Goal: Information Seeking & Learning: Learn about a topic

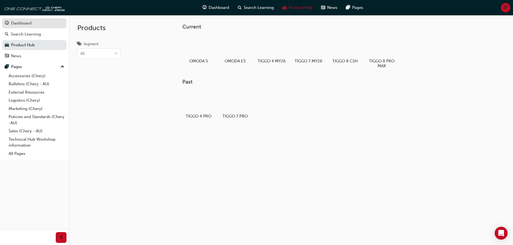
click at [33, 25] on div "Dashboard" at bounding box center [34, 23] width 59 height 7
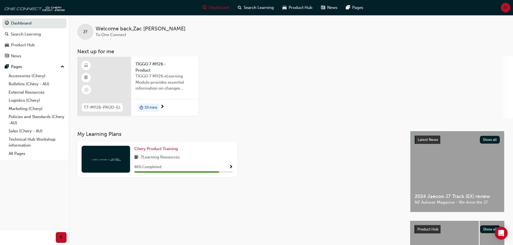
click at [164, 106] on span "next-icon" at bounding box center [162, 107] width 4 height 5
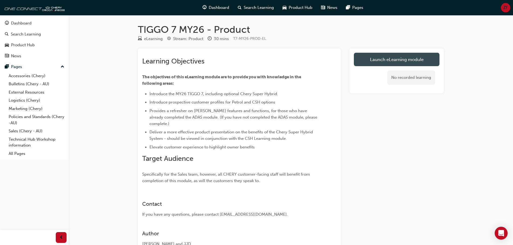
click at [373, 62] on link "Launch eLearning module" at bounding box center [397, 59] width 86 height 13
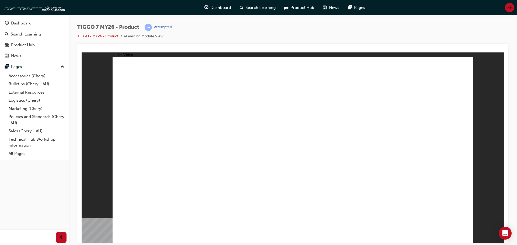
drag, startPoint x: 458, startPoint y: 234, endPoint x: 463, endPoint y: 234, distance: 4.9
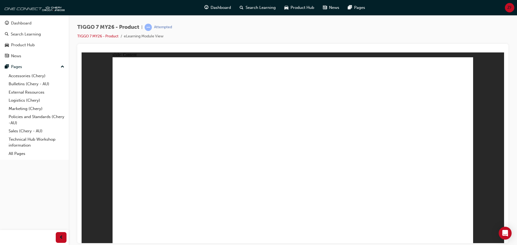
drag, startPoint x: 392, startPoint y: 72, endPoint x: 382, endPoint y: 105, distance: 34.5
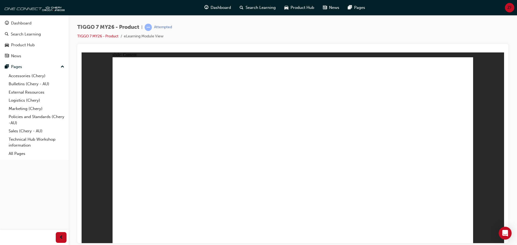
drag, startPoint x: 370, startPoint y: 151, endPoint x: 366, endPoint y: 164, distance: 13.4
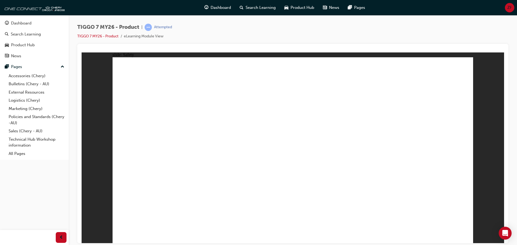
drag, startPoint x: 361, startPoint y: 198, endPoint x: 374, endPoint y: 184, distance: 19.1
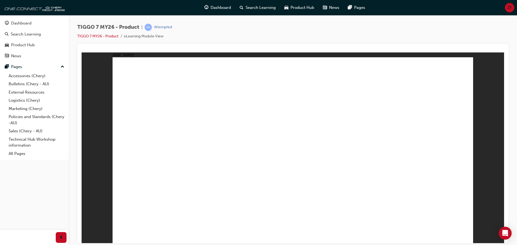
drag, startPoint x: 444, startPoint y: 236, endPoint x: 232, endPoint y: 201, distance: 215.1
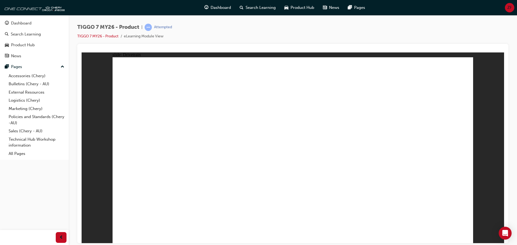
drag, startPoint x: 164, startPoint y: 183, endPoint x: 156, endPoint y: 193, distance: 13.0
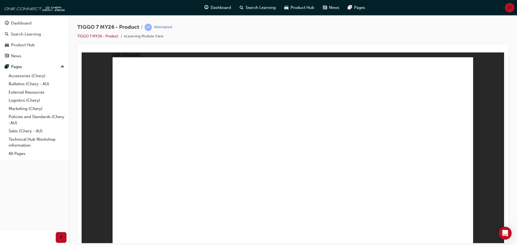
drag, startPoint x: 141, startPoint y: 182, endPoint x: 140, endPoint y: 191, distance: 9.5
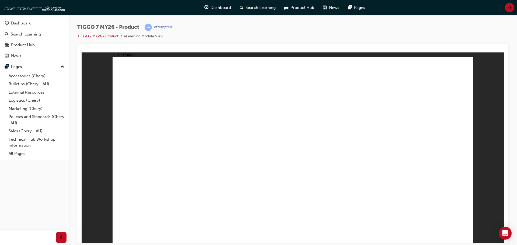
drag, startPoint x: 141, startPoint y: 187, endPoint x: 141, endPoint y: 192, distance: 5.4
drag, startPoint x: 141, startPoint y: 192, endPoint x: 142, endPoint y: 199, distance: 6.2
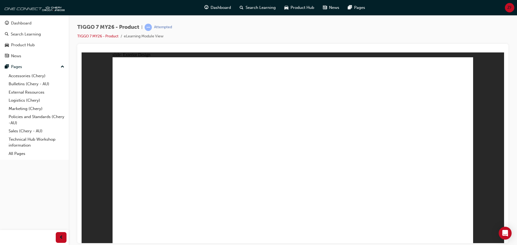
drag, startPoint x: 142, startPoint y: 199, endPoint x: 143, endPoint y: 204, distance: 5.6
drag, startPoint x: 143, startPoint y: 204, endPoint x: 143, endPoint y: 208, distance: 4.3
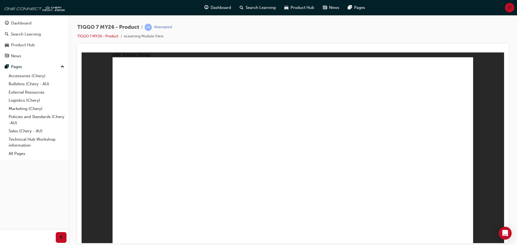
drag, startPoint x: 145, startPoint y: 162, endPoint x: 177, endPoint y: 141, distance: 38.6
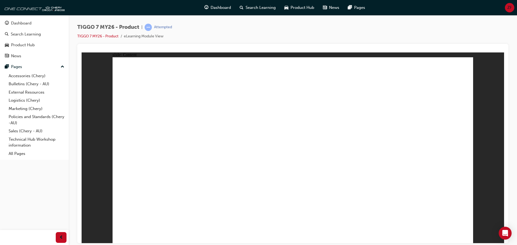
drag, startPoint x: 187, startPoint y: 133, endPoint x: 189, endPoint y: 137, distance: 4.4
drag, startPoint x: 219, startPoint y: 179, endPoint x: 224, endPoint y: 165, distance: 15.9
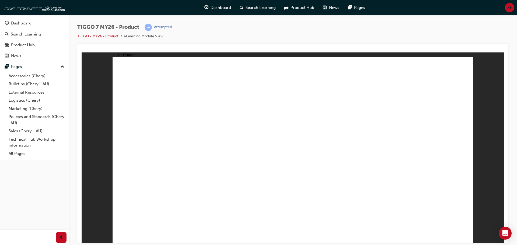
drag, startPoint x: 230, startPoint y: 137, endPoint x: 262, endPoint y: 136, distance: 32.4
drag, startPoint x: 275, startPoint y: 134, endPoint x: 291, endPoint y: 162, distance: 32.3
drag, startPoint x: 294, startPoint y: 172, endPoint x: 335, endPoint y: 162, distance: 42.0
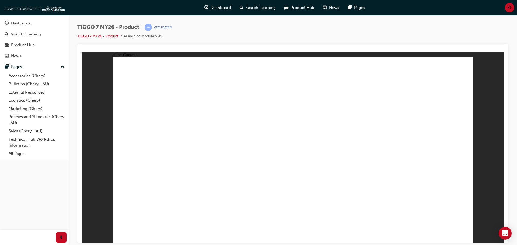
drag, startPoint x: 350, startPoint y: 161, endPoint x: 349, endPoint y: 141, distance: 20.0
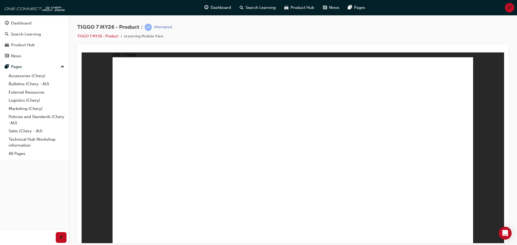
drag, startPoint x: 392, startPoint y: 91, endPoint x: 391, endPoint y: 94, distance: 3.4
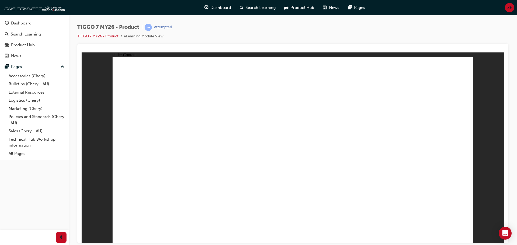
drag, startPoint x: 244, startPoint y: 129, endPoint x: 269, endPoint y: 127, distance: 24.9
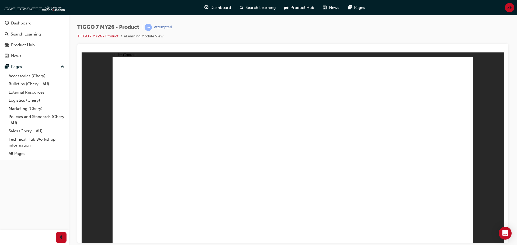
drag, startPoint x: 405, startPoint y: 89, endPoint x: 362, endPoint y: 106, distance: 46.2
drag, startPoint x: 318, startPoint y: 123, endPoint x: 314, endPoint y: 125, distance: 4.9
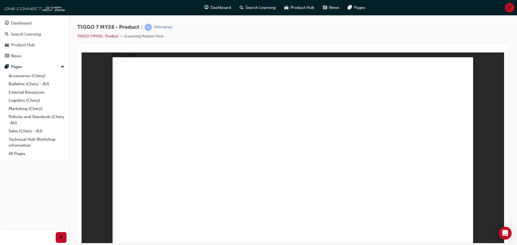
drag, startPoint x: 147, startPoint y: 102, endPoint x: 143, endPoint y: 116, distance: 14.4
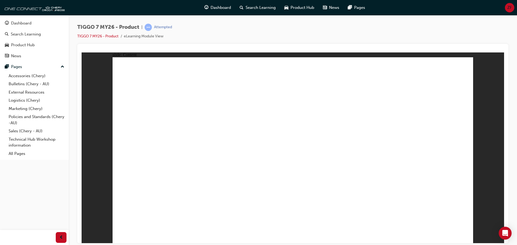
drag, startPoint x: 143, startPoint y: 139, endPoint x: 146, endPoint y: 157, distance: 17.4
drag, startPoint x: 146, startPoint y: 157, endPoint x: 146, endPoint y: 164, distance: 7.8
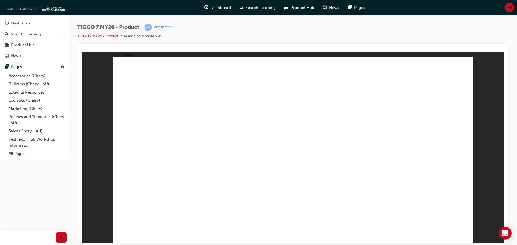
drag, startPoint x: 146, startPoint y: 164, endPoint x: 144, endPoint y: 170, distance: 6.0
drag, startPoint x: 144, startPoint y: 170, endPoint x: 146, endPoint y: 185, distance: 15.2
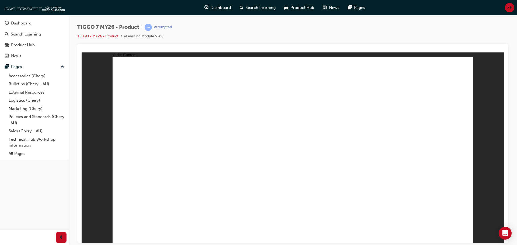
drag, startPoint x: 149, startPoint y: 201, endPoint x: 149, endPoint y: 211, distance: 10.3
drag, startPoint x: 149, startPoint y: 211, endPoint x: 147, endPoint y: 222, distance: 10.6
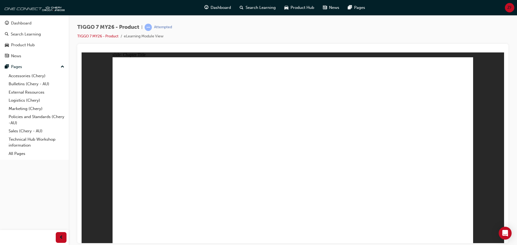
drag, startPoint x: 263, startPoint y: 85, endPoint x: 255, endPoint y: 90, distance: 9.3
drag, startPoint x: 276, startPoint y: 76, endPoint x: 265, endPoint y: 96, distance: 23.5
drag, startPoint x: 273, startPoint y: 77, endPoint x: 272, endPoint y: 82, distance: 4.7
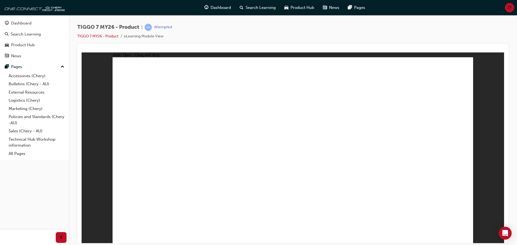
drag, startPoint x: 271, startPoint y: 74, endPoint x: 269, endPoint y: 86, distance: 12.0
drag, startPoint x: 297, startPoint y: 101, endPoint x: 422, endPoint y: 161, distance: 138.9
drag, startPoint x: 421, startPoint y: 79, endPoint x: 359, endPoint y: 158, distance: 99.8
drag, startPoint x: 359, startPoint y: 161, endPoint x: 397, endPoint y: 90, distance: 80.9
drag, startPoint x: 348, startPoint y: 82, endPoint x: 290, endPoint y: 165, distance: 101.4
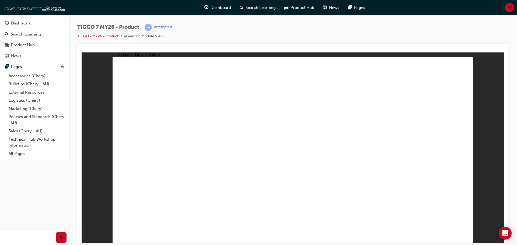
drag, startPoint x: 421, startPoint y: 76, endPoint x: 360, endPoint y: 153, distance: 98.1
drag, startPoint x: 357, startPoint y: 157, endPoint x: 144, endPoint y: 162, distance: 212.4
drag, startPoint x: 172, startPoint y: 157, endPoint x: 375, endPoint y: 158, distance: 203.5
drag, startPoint x: 247, startPoint y: 139, endPoint x: 224, endPoint y: 150, distance: 24.8
drag, startPoint x: 391, startPoint y: 114, endPoint x: 170, endPoint y: 163, distance: 226.1
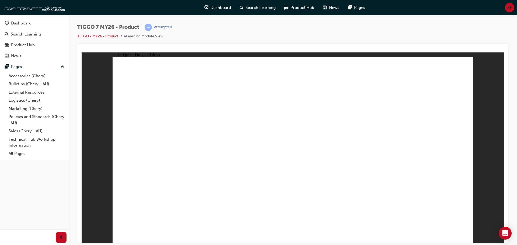
drag, startPoint x: 470, startPoint y: 215, endPoint x: 467, endPoint y: 215, distance: 3.2
drag, startPoint x: 378, startPoint y: 99, endPoint x: 166, endPoint y: 175, distance: 225.0
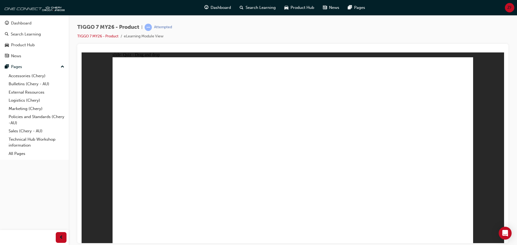
drag, startPoint x: 413, startPoint y: 106, endPoint x: 292, endPoint y: 174, distance: 138.4
drag, startPoint x: 292, startPoint y: 99, endPoint x: 309, endPoint y: 190, distance: 92.4
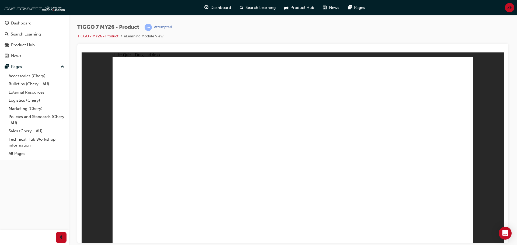
click at [287, 165] on div "Invalid Answer You must complete the question before submitting. OK" at bounding box center [293, 145] width 91 height 40
click at [291, 165] on div "Invalid Answer You must complete the question before submitting. OK" at bounding box center [293, 145] width 91 height 40
click at [257, 164] on button "OK" at bounding box center [252, 163] width 9 height 6
drag, startPoint x: 321, startPoint y: 131, endPoint x: 335, endPoint y: 185, distance: 55.9
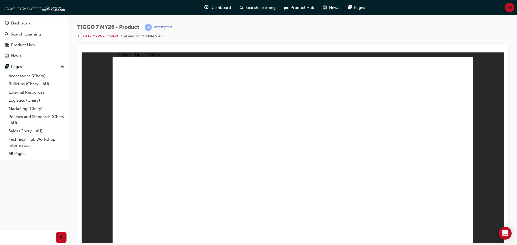
drag, startPoint x: 303, startPoint y: 175, endPoint x: 302, endPoint y: 178, distance: 3.4
drag, startPoint x: 402, startPoint y: 120, endPoint x: 343, endPoint y: 151, distance: 66.8
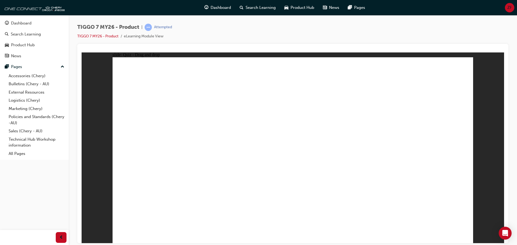
drag, startPoint x: 340, startPoint y: 147, endPoint x: 341, endPoint y: 152, distance: 5.4
drag, startPoint x: 311, startPoint y: 149, endPoint x: 223, endPoint y: 131, distance: 89.9
drag, startPoint x: 280, startPoint y: 96, endPoint x: 205, endPoint y: 159, distance: 97.5
drag, startPoint x: 388, startPoint y: 86, endPoint x: 216, endPoint y: 164, distance: 188.6
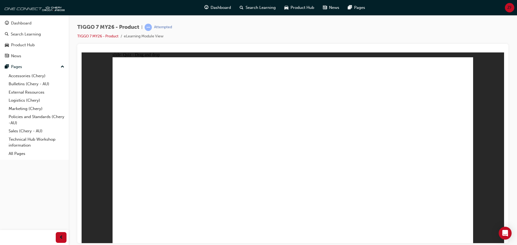
radio input "false"
radio input "true"
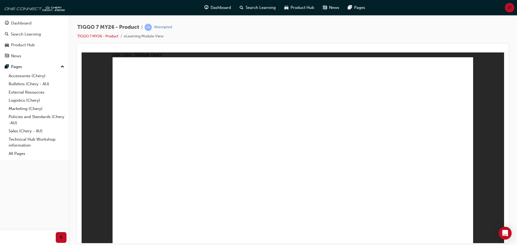
radio input "true"
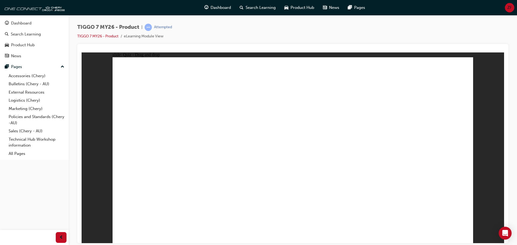
drag, startPoint x: 300, startPoint y: 81, endPoint x: 323, endPoint y: 171, distance: 93.4
drag, startPoint x: 308, startPoint y: 93, endPoint x: 329, endPoint y: 187, distance: 96.4
drag, startPoint x: 348, startPoint y: 79, endPoint x: 307, endPoint y: 172, distance: 101.3
drag, startPoint x: 344, startPoint y: 92, endPoint x: 346, endPoint y: 191, distance: 98.9
drag, startPoint x: 358, startPoint y: 107, endPoint x: 340, endPoint y: 185, distance: 79.8
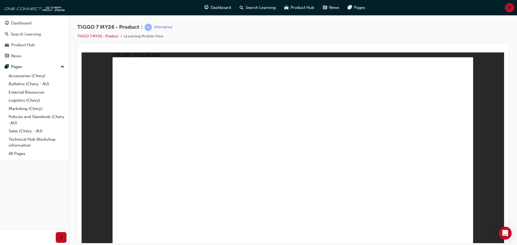
drag, startPoint x: 412, startPoint y: 101, endPoint x: 363, endPoint y: 186, distance: 98.3
drag, startPoint x: 418, startPoint y: 78, endPoint x: 345, endPoint y: 202, distance: 143.2
radio input "true"
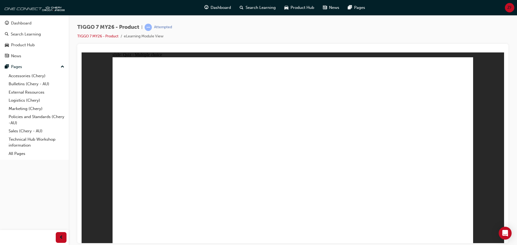
drag, startPoint x: 420, startPoint y: 82, endPoint x: 156, endPoint y: 161, distance: 275.7
drag, startPoint x: 366, startPoint y: 113, endPoint x: 405, endPoint y: 157, distance: 59.4
drag, startPoint x: 309, startPoint y: 143, endPoint x: 299, endPoint y: 158, distance: 17.3
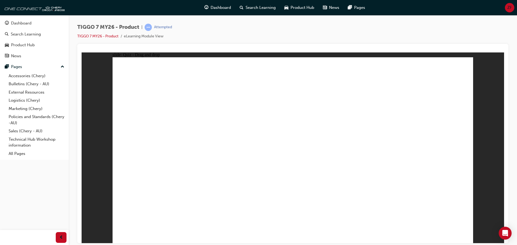
drag, startPoint x: 333, startPoint y: 83, endPoint x: 333, endPoint y: 124, distance: 41.2
drag, startPoint x: 275, startPoint y: 85, endPoint x: 345, endPoint y: 171, distance: 110.7
drag, startPoint x: 332, startPoint y: 86, endPoint x: 204, endPoint y: 167, distance: 151.5
drag, startPoint x: 430, startPoint y: 215, endPoint x: 437, endPoint y: 214, distance: 7.2
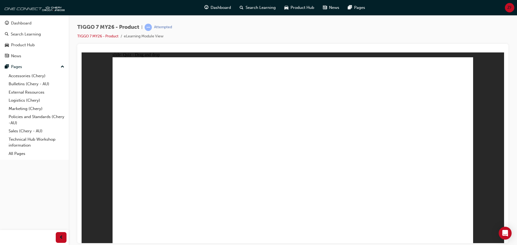
radio input "true"
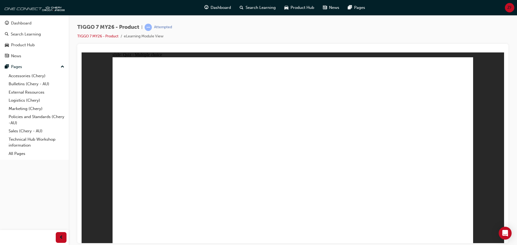
radio input "true"
drag, startPoint x: 291, startPoint y: 84, endPoint x: 440, endPoint y: 165, distance: 170.3
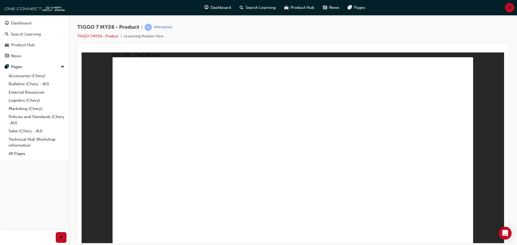
drag, startPoint x: 397, startPoint y: 117, endPoint x: 378, endPoint y: 114, distance: 19.3
drag, startPoint x: 360, startPoint y: 84, endPoint x: 305, endPoint y: 167, distance: 98.7
drag, startPoint x: 304, startPoint y: 165, endPoint x: 166, endPoint y: 164, distance: 138.0
drag, startPoint x: 413, startPoint y: 85, endPoint x: 356, endPoint y: 167, distance: 99.7
drag, startPoint x: 323, startPoint y: 114, endPoint x: 235, endPoint y: 153, distance: 95.8
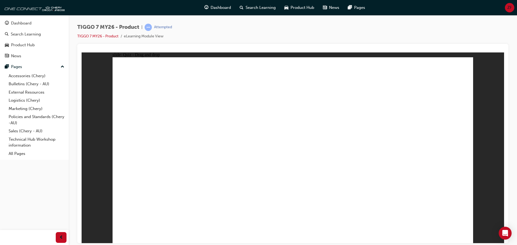
drag, startPoint x: 392, startPoint y: 115, endPoint x: 298, endPoint y: 159, distance: 104.6
drag, startPoint x: 364, startPoint y: 98, endPoint x: 302, endPoint y: 165, distance: 91.7
drag, startPoint x: 296, startPoint y: 116, endPoint x: 319, endPoint y: 109, distance: 22.9
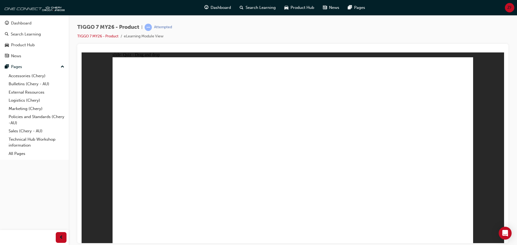
drag, startPoint x: 308, startPoint y: 100, endPoint x: 182, endPoint y: 171, distance: 144.6
drag, startPoint x: 420, startPoint y: 124, endPoint x: 324, endPoint y: 187, distance: 114.4
drag, startPoint x: 325, startPoint y: 163, endPoint x: 178, endPoint y: 181, distance: 147.9
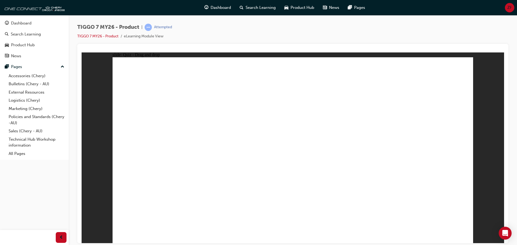
drag, startPoint x: 263, startPoint y: 115, endPoint x: 200, endPoint y: 179, distance: 89.8
drag, startPoint x: 325, startPoint y: 78, endPoint x: 226, endPoint y: 178, distance: 141.4
drag, startPoint x: 323, startPoint y: 106, endPoint x: 299, endPoint y: 176, distance: 74.3
drag, startPoint x: 289, startPoint y: 100, endPoint x: 331, endPoint y: 180, distance: 90.2
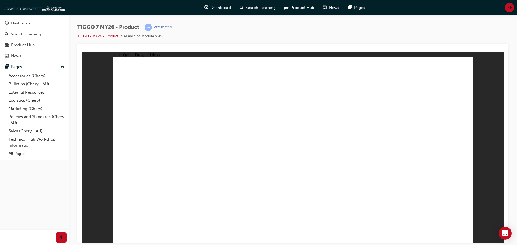
drag, startPoint x: 323, startPoint y: 111, endPoint x: 233, endPoint y: 174, distance: 110.1
drag, startPoint x: 374, startPoint y: 106, endPoint x: 394, endPoint y: 143, distance: 41.3
drag, startPoint x: 409, startPoint y: 108, endPoint x: 250, endPoint y: 170, distance: 171.1
drag, startPoint x: 368, startPoint y: 96, endPoint x: 242, endPoint y: 174, distance: 147.6
drag, startPoint x: 357, startPoint y: 78, endPoint x: 225, endPoint y: 178, distance: 165.5
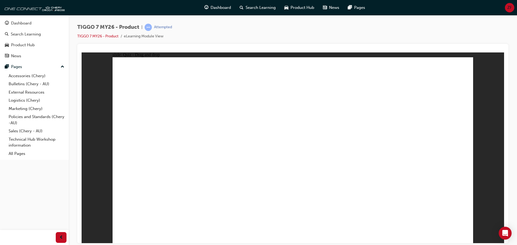
drag, startPoint x: 319, startPoint y: 143, endPoint x: 400, endPoint y: 127, distance: 83.5
drag, startPoint x: 428, startPoint y: 116, endPoint x: 390, endPoint y: 162, distance: 59.3
drag, startPoint x: 435, startPoint y: 79, endPoint x: 244, endPoint y: 183, distance: 217.8
drag, startPoint x: 245, startPoint y: 182, endPoint x: 249, endPoint y: 182, distance: 3.5
drag, startPoint x: 370, startPoint y: 109, endPoint x: 243, endPoint y: 193, distance: 152.3
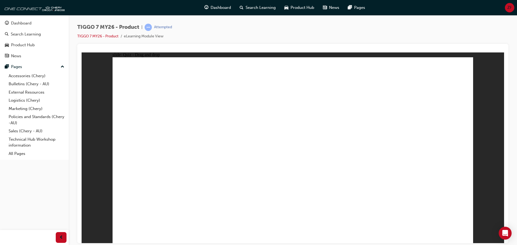
drag, startPoint x: 302, startPoint y: 90, endPoint x: 191, endPoint y: 145, distance: 124.4
drag, startPoint x: 371, startPoint y: 96, endPoint x: 211, endPoint y: 181, distance: 181.5
drag, startPoint x: 400, startPoint y: 115, endPoint x: 324, endPoint y: 159, distance: 88.0
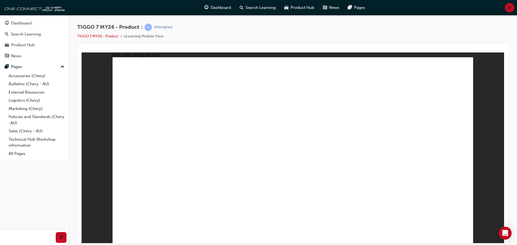
radio input "true"
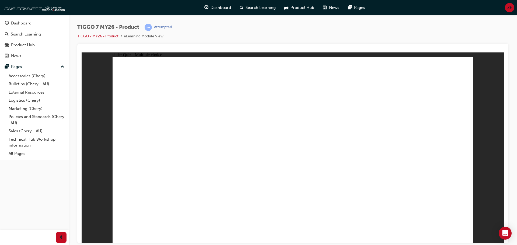
drag, startPoint x: 309, startPoint y: 102, endPoint x: 323, endPoint y: 149, distance: 48.6
drag, startPoint x: 308, startPoint y: 93, endPoint x: 319, endPoint y: 171, distance: 78.4
drag, startPoint x: 322, startPoint y: 181, endPoint x: 316, endPoint y: 198, distance: 18.2
drag, startPoint x: 341, startPoint y: 109, endPoint x: 365, endPoint y: 183, distance: 77.4
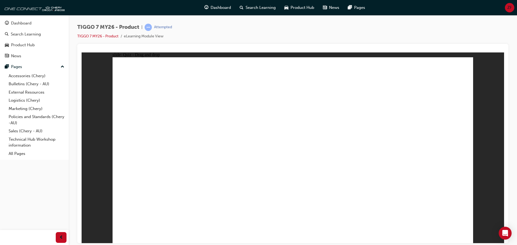
drag, startPoint x: 358, startPoint y: 81, endPoint x: 324, endPoint y: 199, distance: 122.4
drag, startPoint x: 403, startPoint y: 99, endPoint x: 354, endPoint y: 193, distance: 105.5
drag, startPoint x: 428, startPoint y: 83, endPoint x: 423, endPoint y: 97, distance: 14.6
drag, startPoint x: 423, startPoint y: 97, endPoint x: 413, endPoint y: 101, distance: 10.6
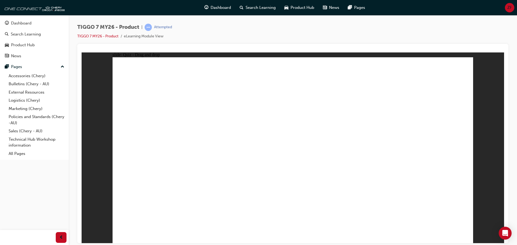
drag, startPoint x: 413, startPoint y: 92, endPoint x: 322, endPoint y: 201, distance: 141.8
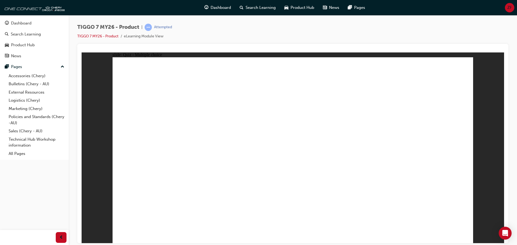
radio input "true"
drag, startPoint x: 418, startPoint y: 76, endPoint x: 152, endPoint y: 161, distance: 279.7
drag, startPoint x: 316, startPoint y: 116, endPoint x: 297, endPoint y: 164, distance: 51.6
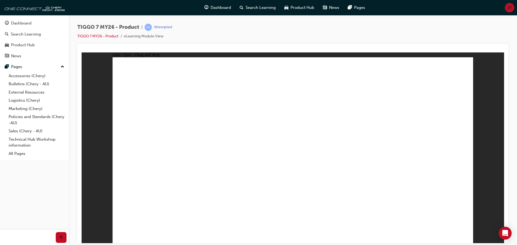
drag, startPoint x: 401, startPoint y: 131, endPoint x: 438, endPoint y: 163, distance: 49.3
drag, startPoint x: 360, startPoint y: 83, endPoint x: 229, endPoint y: 167, distance: 155.3
drag, startPoint x: 268, startPoint y: 85, endPoint x: 353, endPoint y: 158, distance: 112.4
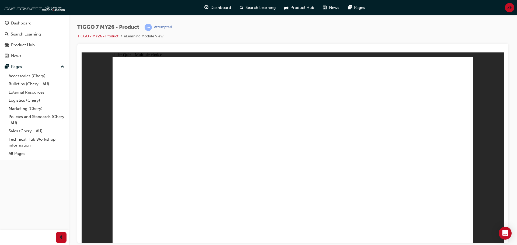
radio input "true"
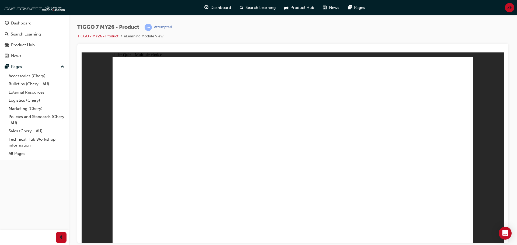
radio input "true"
drag, startPoint x: 306, startPoint y: 93, endPoint x: 432, endPoint y: 156, distance: 141.0
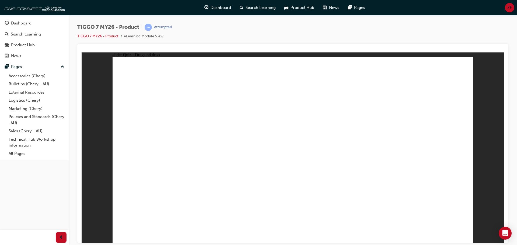
drag, startPoint x: 320, startPoint y: 120, endPoint x: 312, endPoint y: 125, distance: 10.1
drag, startPoint x: 311, startPoint y: 125, endPoint x: 215, endPoint y: 166, distance: 103.7
drag, startPoint x: 420, startPoint y: 79, endPoint x: 353, endPoint y: 149, distance: 97.0
drag, startPoint x: 360, startPoint y: 71, endPoint x: 294, endPoint y: 157, distance: 108.3
drag, startPoint x: 385, startPoint y: 110, endPoint x: 156, endPoint y: 155, distance: 232.9
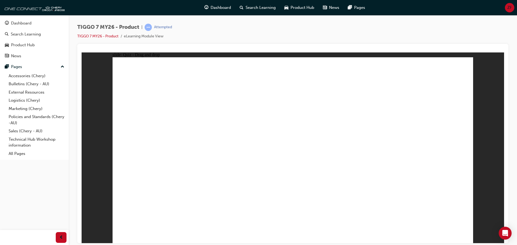
drag, startPoint x: 301, startPoint y: 99, endPoint x: 299, endPoint y: 106, distance: 7.3
drag, startPoint x: 446, startPoint y: 91, endPoint x: 243, endPoint y: 132, distance: 207.1
drag, startPoint x: 347, startPoint y: 115, endPoint x: 177, endPoint y: 182, distance: 182.7
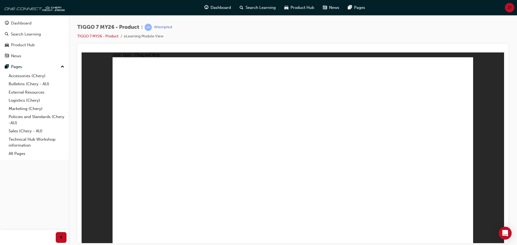
drag, startPoint x: 297, startPoint y: 99, endPoint x: 310, endPoint y: 148, distance: 51.1
drag, startPoint x: 318, startPoint y: 106, endPoint x: 309, endPoint y: 173, distance: 67.1
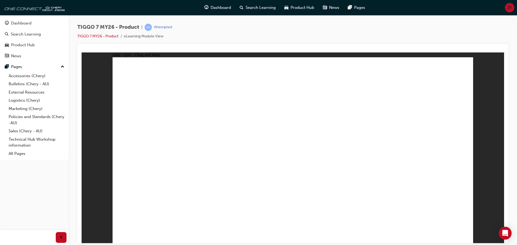
drag, startPoint x: 284, startPoint y: 94, endPoint x: 275, endPoint y: 111, distance: 19.2
drag, startPoint x: 279, startPoint y: 92, endPoint x: 185, endPoint y: 187, distance: 133.0
drag, startPoint x: 279, startPoint y: 77, endPoint x: 319, endPoint y: 172, distance: 103.5
drag, startPoint x: 319, startPoint y: 89, endPoint x: 351, endPoint y: 167, distance: 84.2
drag, startPoint x: 291, startPoint y: 112, endPoint x: 217, endPoint y: 178, distance: 98.9
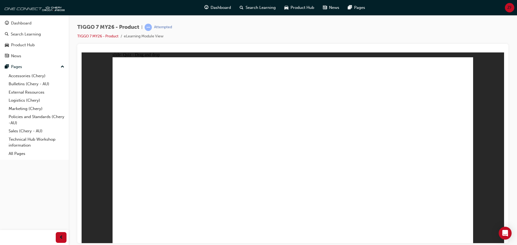
drag, startPoint x: 352, startPoint y: 88, endPoint x: 229, endPoint y: 178, distance: 151.7
drag, startPoint x: 360, startPoint y: 92, endPoint x: 255, endPoint y: 173, distance: 131.8
drag, startPoint x: 402, startPoint y: 94, endPoint x: 213, endPoint y: 188, distance: 211.1
drag, startPoint x: 444, startPoint y: 77, endPoint x: 223, endPoint y: 188, distance: 247.5
drag, startPoint x: 404, startPoint y: 109, endPoint x: 220, endPoint y: 185, distance: 199.6
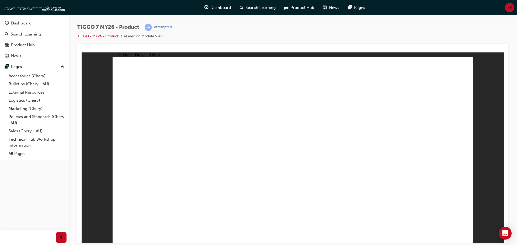
drag, startPoint x: 369, startPoint y: 128, endPoint x: 386, endPoint y: 172, distance: 46.8
drag, startPoint x: 430, startPoint y: 94, endPoint x: 388, endPoint y: 163, distance: 81.1
drag, startPoint x: 387, startPoint y: 82, endPoint x: 363, endPoint y: 192, distance: 112.5
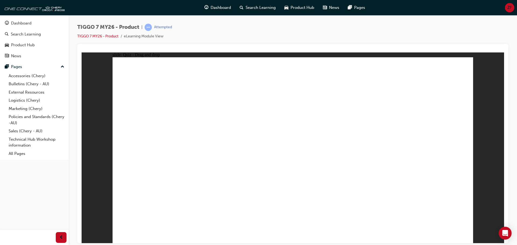
drag, startPoint x: 291, startPoint y: 93, endPoint x: 186, endPoint y: 156, distance: 122.1
drag, startPoint x: 319, startPoint y: 119, endPoint x: 173, endPoint y: 194, distance: 163.4
drag, startPoint x: 436, startPoint y: 85, endPoint x: 343, endPoint y: 142, distance: 109.2
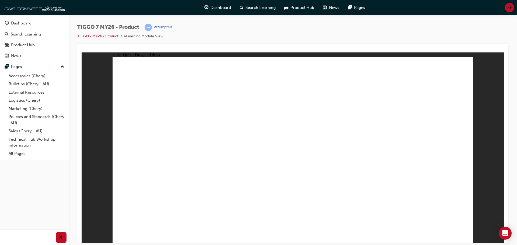
radio input "true"
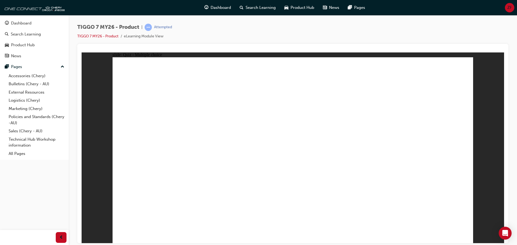
radio input "false"
radio input "true"
radio input "false"
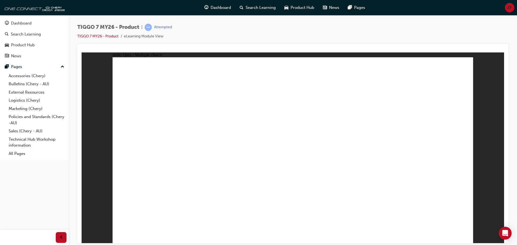
radio input "false"
radio input "true"
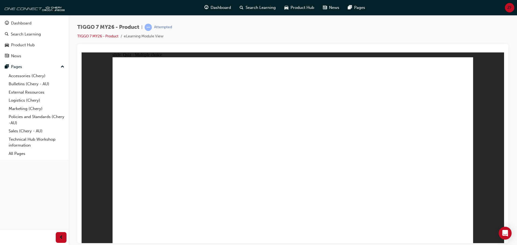
drag, startPoint x: 307, startPoint y: 78, endPoint x: 345, endPoint y: 188, distance: 116.8
drag, startPoint x: 314, startPoint y: 96, endPoint x: 327, endPoint y: 137, distance: 42.4
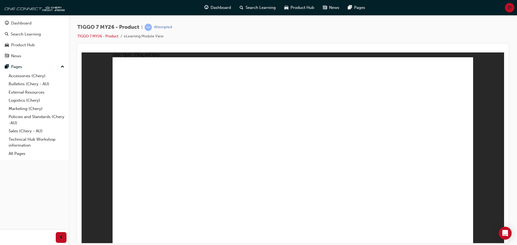
drag, startPoint x: 316, startPoint y: 96, endPoint x: 338, endPoint y: 192, distance: 98.7
drag, startPoint x: 361, startPoint y: 114, endPoint x: 341, endPoint y: 190, distance: 78.4
drag, startPoint x: 363, startPoint y: 91, endPoint x: 353, endPoint y: 177, distance: 87.4
drag, startPoint x: 371, startPoint y: 71, endPoint x: 357, endPoint y: 128, distance: 58.8
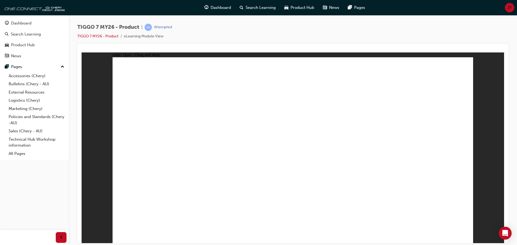
drag, startPoint x: 362, startPoint y: 77, endPoint x: 337, endPoint y: 181, distance: 107.1
drag, startPoint x: 420, startPoint y: 92, endPoint x: 362, endPoint y: 194, distance: 117.4
drag, startPoint x: 407, startPoint y: 77, endPoint x: 350, endPoint y: 182, distance: 120.2
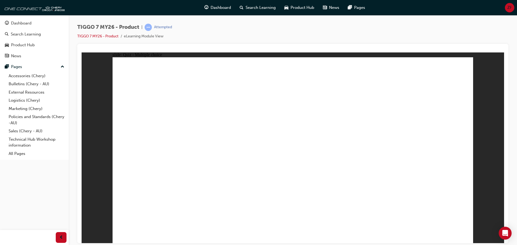
radio input "true"
drag, startPoint x: 312, startPoint y: 118, endPoint x: 303, endPoint y: 154, distance: 36.7
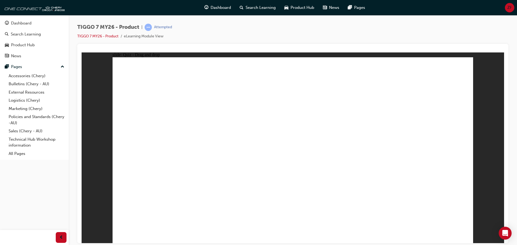
drag, startPoint x: 373, startPoint y: 122, endPoint x: 405, endPoint y: 162, distance: 51.0
drag, startPoint x: 419, startPoint y: 82, endPoint x: 152, endPoint y: 163, distance: 278.4
drag, startPoint x: 265, startPoint y: 87, endPoint x: 221, endPoint y: 162, distance: 87.0
drag, startPoint x: 227, startPoint y: 155, endPoint x: 367, endPoint y: 161, distance: 139.7
drag, startPoint x: 298, startPoint y: 112, endPoint x: 207, endPoint y: 165, distance: 106.3
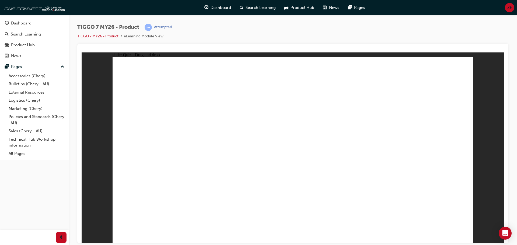
drag, startPoint x: 256, startPoint y: 219, endPoint x: 258, endPoint y: 233, distance: 14.0
radio input "true"
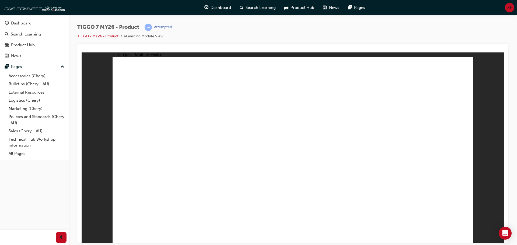
radio input "true"
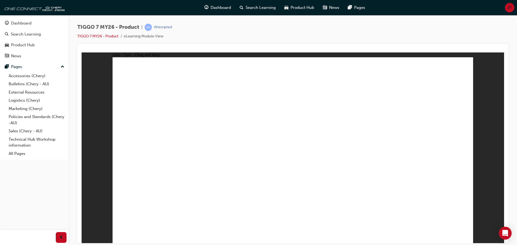
drag, startPoint x: 297, startPoint y: 85, endPoint x: 446, endPoint y: 166, distance: 168.9
drag, startPoint x: 364, startPoint y: 77, endPoint x: 305, endPoint y: 156, distance: 98.0
drag, startPoint x: 305, startPoint y: 156, endPoint x: 175, endPoint y: 158, distance: 130.7
drag, startPoint x: 389, startPoint y: 128, endPoint x: 369, endPoint y: 161, distance: 38.5
drag, startPoint x: 278, startPoint y: 137, endPoint x: 238, endPoint y: 164, distance: 48.1
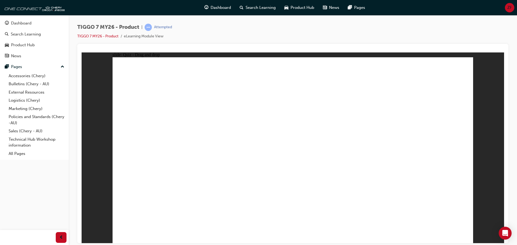
drag, startPoint x: 433, startPoint y: 88, endPoint x: 324, endPoint y: 163, distance: 132.7
drag, startPoint x: 317, startPoint y: 102, endPoint x: 314, endPoint y: 102, distance: 3.0
drag, startPoint x: 218, startPoint y: 152, endPoint x: 231, endPoint y: 147, distance: 13.9
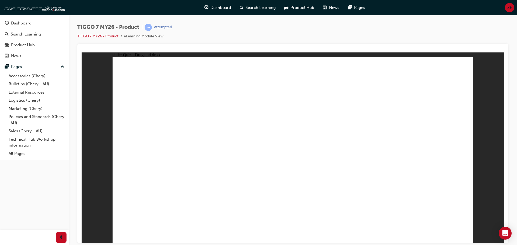
drag, startPoint x: 256, startPoint y: 133, endPoint x: 163, endPoint y: 181, distance: 104.9
drag, startPoint x: 440, startPoint y: 99, endPoint x: 325, endPoint y: 171, distance: 136.2
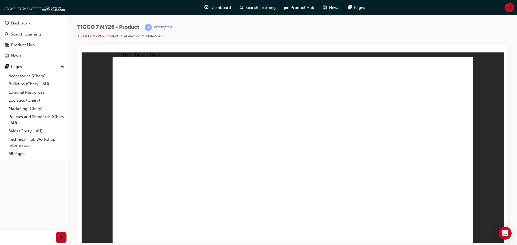
drag, startPoint x: 293, startPoint y: 79, endPoint x: 348, endPoint y: 184, distance: 118.8
drag, startPoint x: 367, startPoint y: 80, endPoint x: 228, endPoint y: 176, distance: 169.1
drag, startPoint x: 290, startPoint y: 93, endPoint x: 323, endPoint y: 189, distance: 101.1
drag, startPoint x: 284, startPoint y: 106, endPoint x: 231, endPoint y: 163, distance: 77.6
drag, startPoint x: 326, startPoint y: 74, endPoint x: 256, endPoint y: 163, distance: 112.8
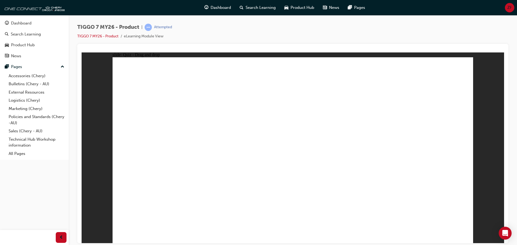
drag, startPoint x: 337, startPoint y: 88, endPoint x: 381, endPoint y: 184, distance: 105.0
drag, startPoint x: 260, startPoint y: 169, endPoint x: 231, endPoint y: 186, distance: 33.3
drag, startPoint x: 400, startPoint y: 108, endPoint x: 219, endPoint y: 194, distance: 200.4
drag, startPoint x: 400, startPoint y: 93, endPoint x: 217, endPoint y: 186, distance: 205.2
drag, startPoint x: 269, startPoint y: 170, endPoint x: 230, endPoint y: 183, distance: 40.5
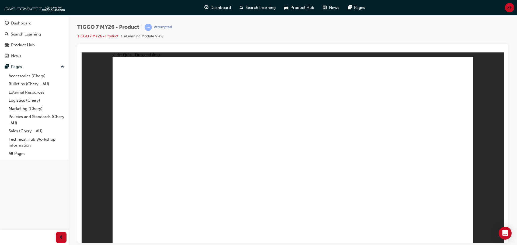
drag, startPoint x: 419, startPoint y: 133, endPoint x: 389, endPoint y: 169, distance: 47.4
drag, startPoint x: 369, startPoint y: 118, endPoint x: 367, endPoint y: 192, distance: 74.1
drag, startPoint x: 329, startPoint y: 104, endPoint x: 209, endPoint y: 186, distance: 145.6
drag, startPoint x: 391, startPoint y: 83, endPoint x: 227, endPoint y: 177, distance: 188.8
drag, startPoint x: 450, startPoint y: 206, endPoint x: 450, endPoint y: 210, distance: 4.1
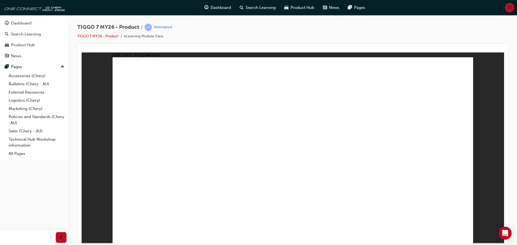
drag, startPoint x: 426, startPoint y: 92, endPoint x: 341, endPoint y: 148, distance: 101.3
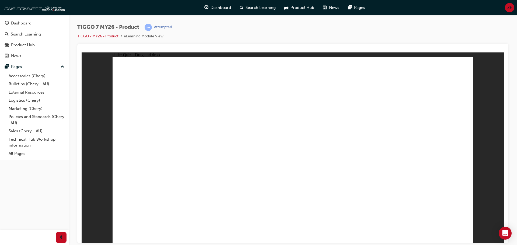
drag, startPoint x: 372, startPoint y: 88, endPoint x: 211, endPoint y: 160, distance: 176.0
drag, startPoint x: 220, startPoint y: 165, endPoint x: 201, endPoint y: 183, distance: 26.3
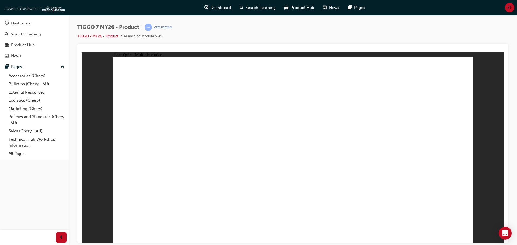
radio input "true"
drag, startPoint x: 348, startPoint y: 106, endPoint x: 348, endPoint y: 170, distance: 64.1
drag, startPoint x: 353, startPoint y: 123, endPoint x: 347, endPoint y: 163, distance: 40.7
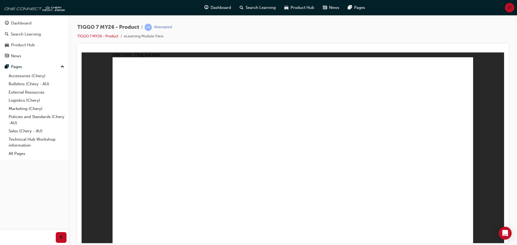
drag, startPoint x: 355, startPoint y: 132, endPoint x: 349, endPoint y: 170, distance: 38.2
drag
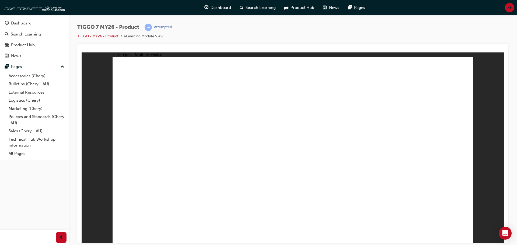
radio input "true"
drag, startPoint x: 414, startPoint y: 83, endPoint x: 175, endPoint y: 164, distance: 252.4
drag, startPoint x: 285, startPoint y: 79, endPoint x: 361, endPoint y: 158, distance: 109.6
drag, startPoint x: 323, startPoint y: 116, endPoint x: 296, endPoint y: 156, distance: 49.0
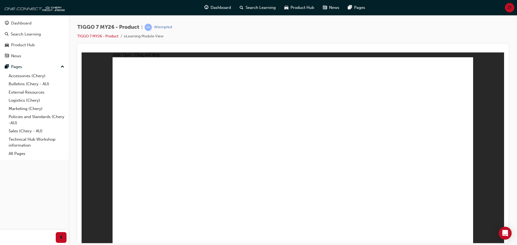
drag, startPoint x: 333, startPoint y: 86, endPoint x: 222, endPoint y: 166, distance: 136.9
radio input "true"
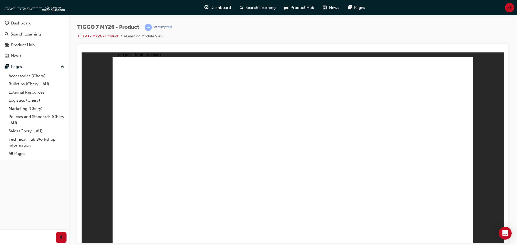
radio input "false"
radio input "true"
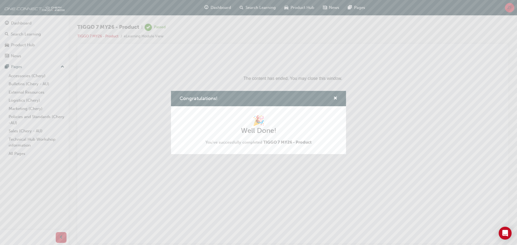
click at [338, 97] on div "Congratulations!" at bounding box center [258, 98] width 175 height 15
click at [338, 98] on div "Congratulations!" at bounding box center [258, 98] width 175 height 15
click at [335, 98] on span "cross-icon" at bounding box center [336, 98] width 4 height 5
